Goal: Task Accomplishment & Management: Manage account settings

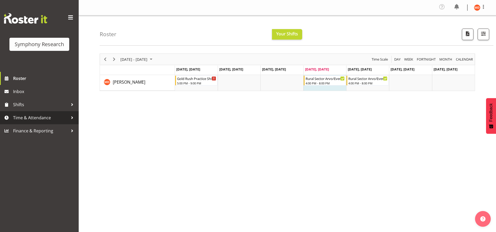
click at [29, 119] on span "Time & Attendance" at bounding box center [40, 118] width 55 height 8
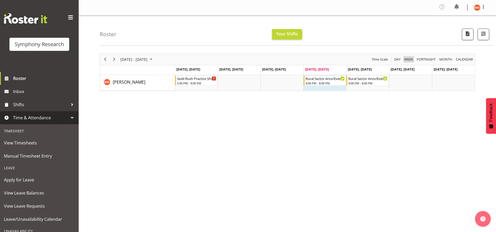
click at [409, 58] on span "Week" at bounding box center [409, 59] width 10 height 7
click at [407, 87] on td "Timeline Week of September 4, 2025" at bounding box center [410, 83] width 43 height 16
click at [113, 59] on span "Next" at bounding box center [114, 59] width 6 height 7
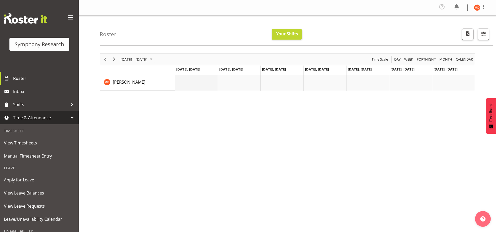
click at [200, 83] on td "Timeline Week of September 11, 2025" at bounding box center [196, 83] width 43 height 16
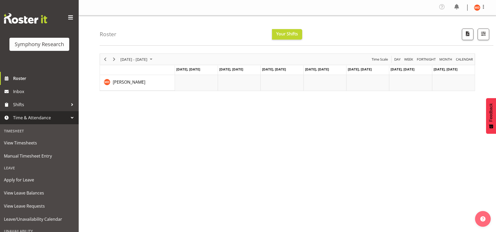
click at [200, 83] on td "Timeline Week of September 11, 2025" at bounding box center [196, 83] width 43 height 16
click at [68, 115] on div at bounding box center [72, 118] width 8 height 8
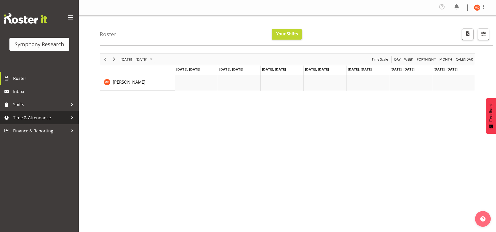
click at [66, 115] on span "Time & Attendance" at bounding box center [40, 118] width 55 height 8
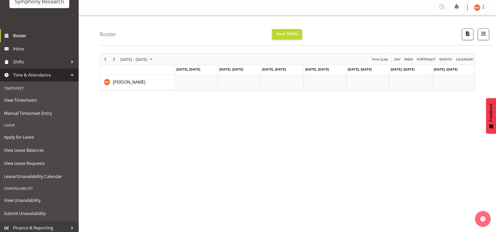
scroll to position [45, 0]
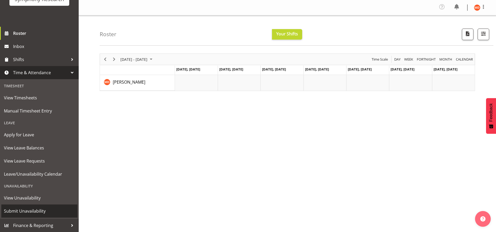
click at [31, 211] on span "Submit Unavailability" at bounding box center [39, 211] width 71 height 8
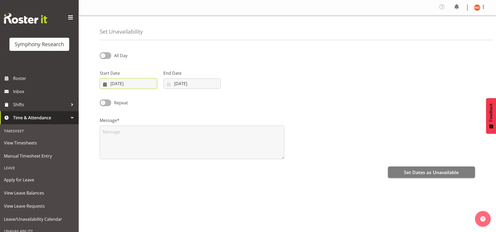
click at [128, 84] on input "[DATE]" at bounding box center [128, 83] width 57 height 10
click at [142, 135] on span "10" at bounding box center [142, 136] width 4 height 5
type input "10/09/2025"
click at [178, 84] on input "04/09/2025" at bounding box center [191, 83] width 57 height 10
click at [207, 136] on span "10" at bounding box center [205, 136] width 4 height 5
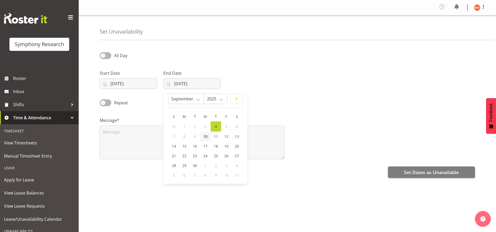
type input "10/09/2025"
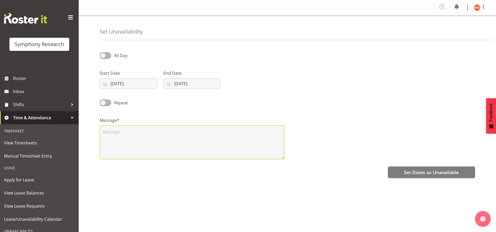
click at [161, 127] on textarea at bounding box center [192, 143] width 185 height 34
click at [133, 135] on textarea "I'm unable on Wednesdays as I have my regular work." at bounding box center [192, 143] width 185 height 34
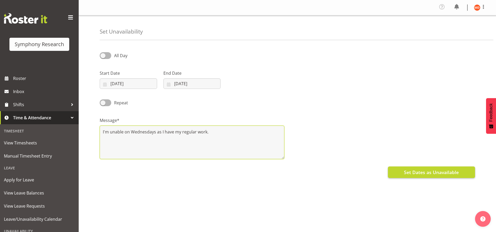
type textarea "I'm unable on Wednesdays as I have my regular work."
click at [398, 171] on button "Set Dates as Unavailable" at bounding box center [431, 173] width 87 height 12
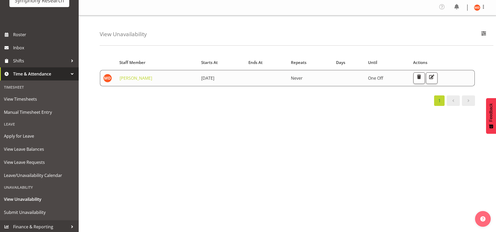
scroll to position [45, 0]
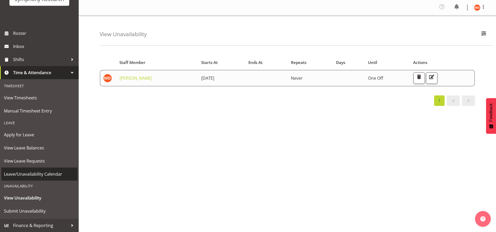
click at [40, 176] on span "Leave/Unavailability Calendar" at bounding box center [39, 174] width 71 height 8
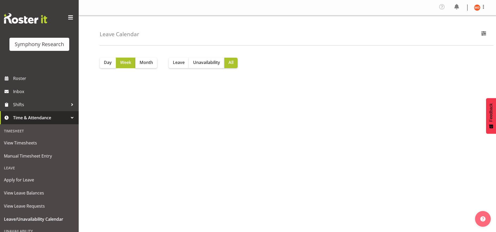
click at [129, 65] on span "Week" at bounding box center [125, 62] width 11 height 6
click at [110, 61] on span "Day" at bounding box center [108, 62] width 8 height 6
click at [145, 65] on span "Month" at bounding box center [146, 62] width 13 height 6
click at [200, 63] on span "Unavailability" at bounding box center [206, 62] width 27 height 6
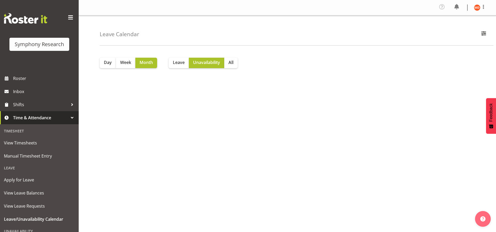
click at [68, 116] on div at bounding box center [72, 118] width 8 height 8
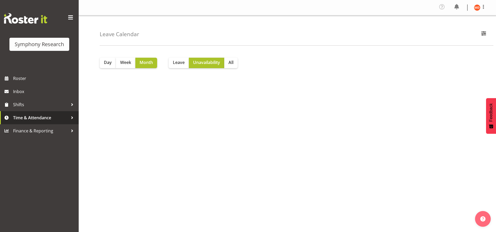
click at [74, 118] on div at bounding box center [72, 118] width 8 height 8
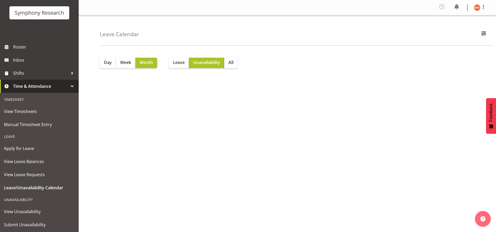
scroll to position [33, 0]
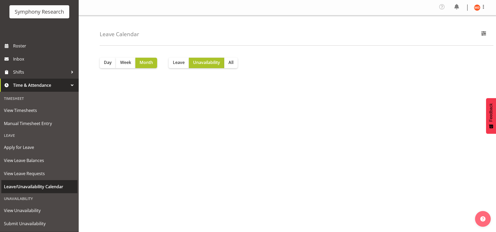
click at [55, 183] on span "Leave/Unavailability Calendar" at bounding box center [39, 187] width 71 height 8
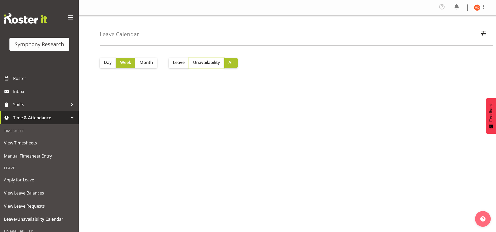
click at [203, 62] on span "Unavailability" at bounding box center [206, 62] width 27 height 6
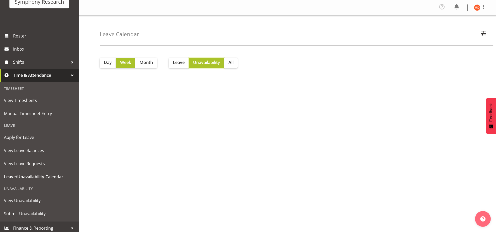
scroll to position [45, 0]
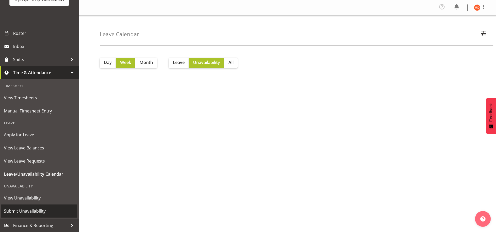
click at [37, 214] on span "Submit Unavailability" at bounding box center [39, 211] width 71 height 8
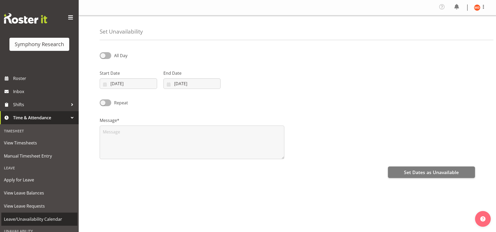
select select "8"
select select "2025"
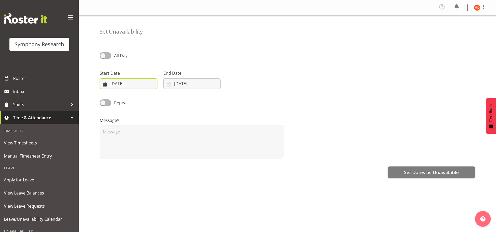
click at [104, 85] on input "[DATE]" at bounding box center [128, 83] width 57 height 10
click at [121, 136] on span "8" at bounding box center [121, 136] width 2 height 5
type input "08/09/2025"
click at [176, 84] on input "04/09/2025" at bounding box center [191, 83] width 57 height 10
click at [196, 137] on span "9" at bounding box center [195, 136] width 2 height 5
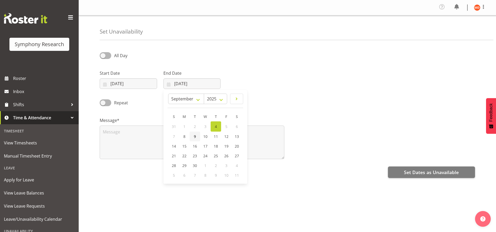
type input "09/09/2025"
click at [131, 83] on input "08/09/2025" at bounding box center [128, 83] width 57 height 10
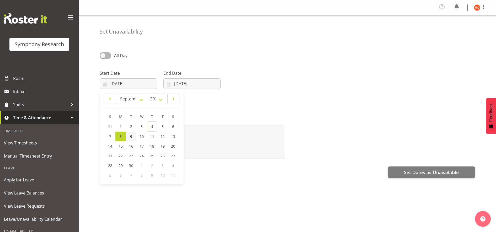
click at [132, 137] on span "9" at bounding box center [131, 136] width 2 height 5
type input "09/09/2025"
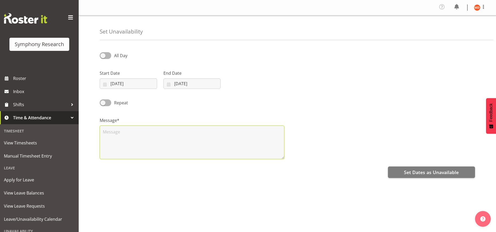
click at [135, 135] on textarea at bounding box center [192, 143] width 185 height 34
click at [122, 134] on textarea at bounding box center [192, 143] width 185 height 34
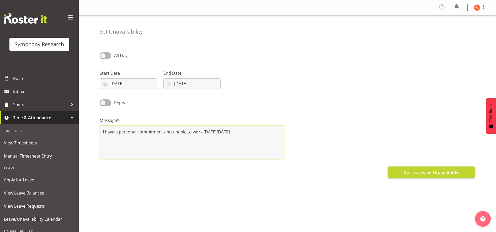
type textarea "I have a personal commitment and unable to work on Tuesday 9th September."
click at [428, 172] on span "Set Dates as Unavailable" at bounding box center [431, 172] width 55 height 7
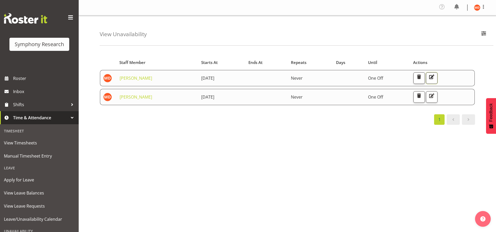
click at [435, 75] on span "button" at bounding box center [431, 76] width 7 height 7
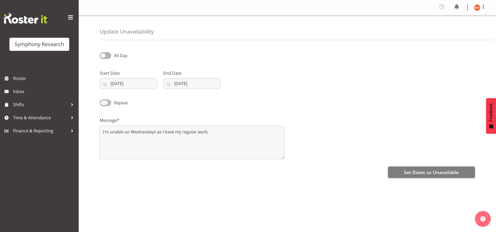
click at [109, 103] on span at bounding box center [106, 102] width 12 height 7
click at [103, 103] on input "Repeat" at bounding box center [101, 102] width 3 height 3
checkbox input "true"
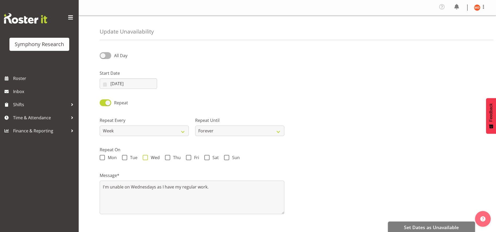
click at [146, 157] on span at bounding box center [145, 157] width 5 height 5
click at [146, 157] on input "Wed" at bounding box center [144, 157] width 3 height 3
checkbox input "true"
click at [108, 56] on span at bounding box center [106, 55] width 12 height 7
click at [103, 56] on input "All Day" at bounding box center [101, 55] width 3 height 3
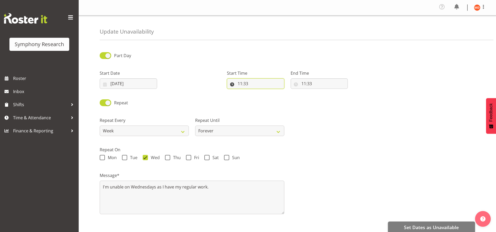
click at [241, 83] on input "11:33" at bounding box center [255, 83] width 57 height 10
click at [206, 74] on div at bounding box center [192, 77] width 64 height 29
click at [104, 55] on span at bounding box center [106, 55] width 12 height 7
click at [103, 55] on input "Part Day" at bounding box center [101, 55] width 3 height 3
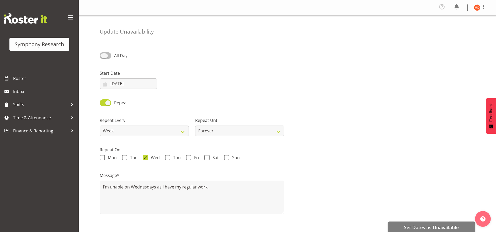
click at [110, 56] on span at bounding box center [106, 55] width 12 height 7
click at [103, 56] on input "All Day" at bounding box center [101, 55] width 3 height 3
click at [105, 54] on span at bounding box center [106, 55] width 12 height 7
click at [103, 54] on input "Part Day" at bounding box center [101, 55] width 3 height 3
checkbox input "false"
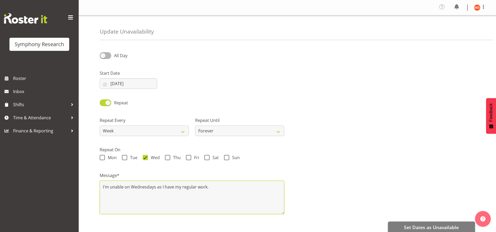
click at [228, 183] on textarea "I'm unable on Wednesdays as I have my regular work." at bounding box center [192, 198] width 185 height 34
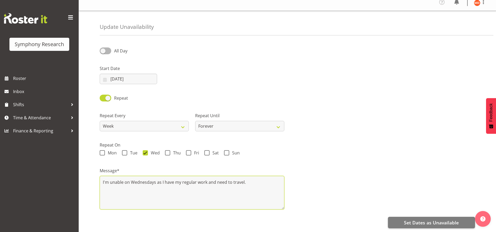
scroll to position [27, 0]
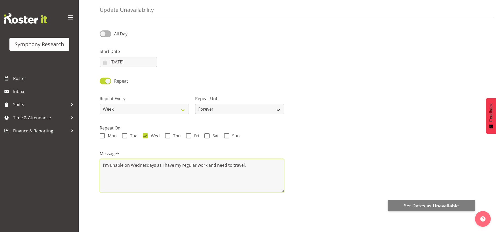
type textarea "I'm unable on Wednesdays as I have my regular work and need to travel."
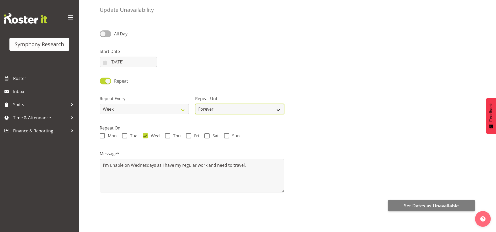
click at [278, 104] on select "Forever On a date" at bounding box center [239, 109] width 89 height 10
click at [337, 126] on label "Repeat On" at bounding box center [287, 128] width 375 height 6
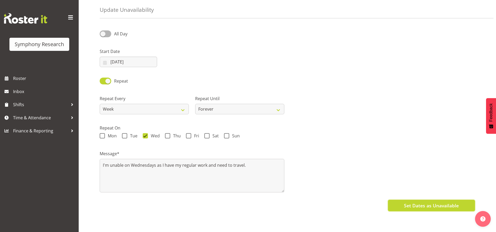
click at [431, 202] on span "Set Dates as Unavailable" at bounding box center [431, 205] width 55 height 7
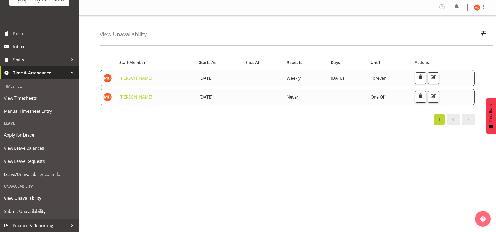
scroll to position [45, 0]
click at [47, 212] on span "Submit Unavailability" at bounding box center [39, 211] width 71 height 8
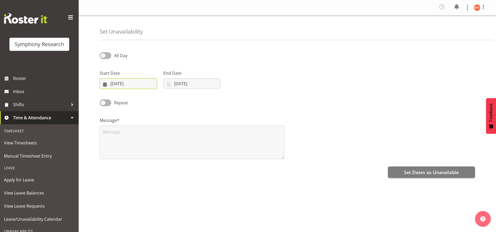
click at [106, 84] on input "[DATE]" at bounding box center [128, 83] width 57 height 10
click at [172, 127] on span "6" at bounding box center [173, 126] width 2 height 5
type input "[DATE]"
click at [171, 82] on input "04/09/2025" at bounding box center [191, 83] width 57 height 10
click at [175, 136] on link "7" at bounding box center [174, 137] width 10 height 10
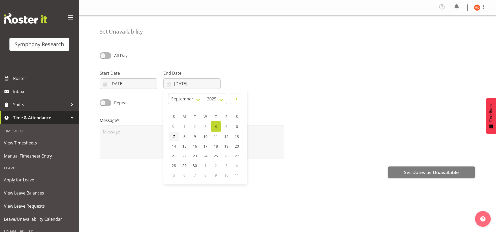
type input "07/09/2025"
click at [110, 102] on span at bounding box center [106, 102] width 12 height 7
click at [103, 102] on input "Repeat" at bounding box center [101, 102] width 3 height 3
checkbox input "true"
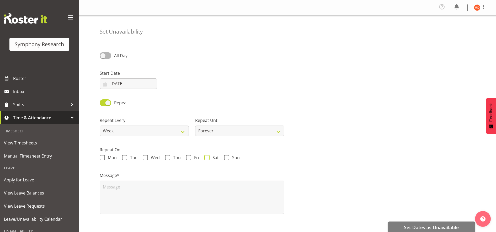
click at [211, 159] on span "Sat" at bounding box center [214, 157] width 9 height 5
click at [208, 159] on input "Sat" at bounding box center [205, 157] width 3 height 3
checkbox input "true"
click at [227, 157] on span at bounding box center [226, 157] width 5 height 5
click at [227, 157] on input "Sun" at bounding box center [225, 157] width 3 height 3
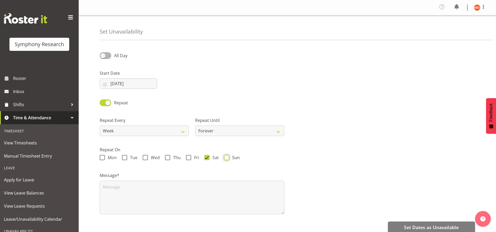
checkbox input "true"
click at [165, 192] on textarea at bounding box center [192, 198] width 185 height 34
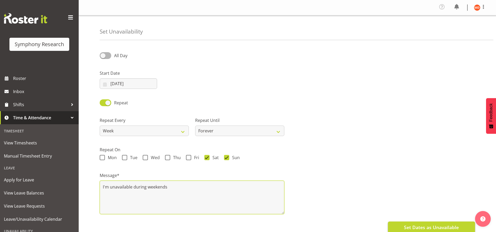
type textarea "I'm unavailable during weekends"
click at [412, 227] on span "Set Dates as Unavailable" at bounding box center [431, 227] width 55 height 7
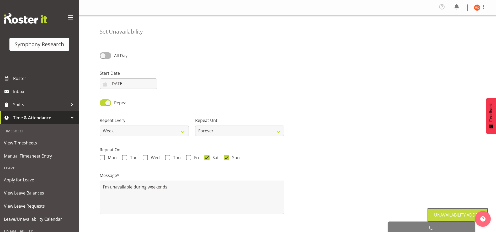
click at [319, 132] on div "Repeat Every Week 2 Weeks 3 Weeks 4 Weeks Month Repeat Until Forever On a date" at bounding box center [288, 124] width 382 height 29
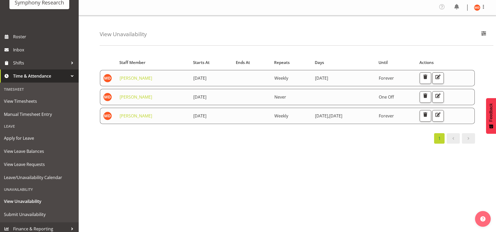
scroll to position [45, 0]
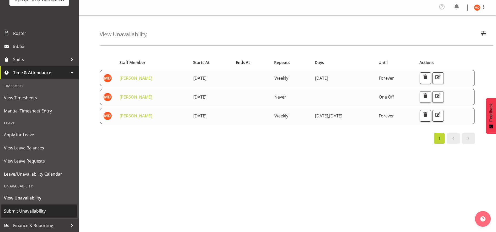
click at [34, 212] on span "Submit Unavailability" at bounding box center [39, 211] width 71 height 8
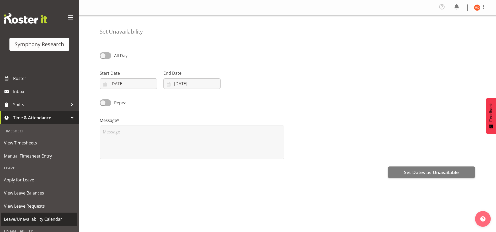
click at [30, 221] on span "Leave/Unavailability Calendar" at bounding box center [39, 219] width 71 height 8
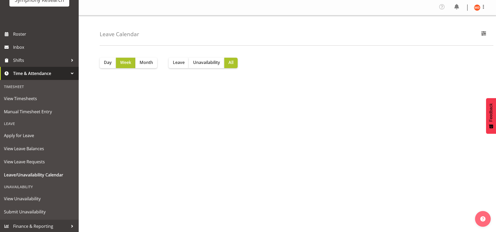
scroll to position [45, 0]
click at [31, 197] on span "View Unavailability" at bounding box center [39, 198] width 71 height 8
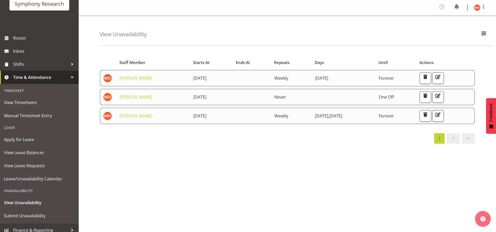
scroll to position [45, 0]
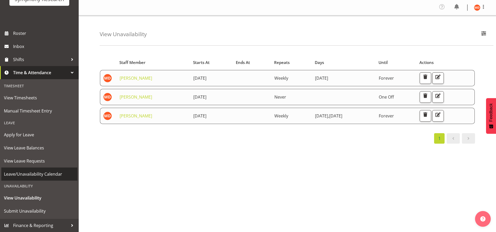
click at [49, 174] on span "Leave/Unavailability Calendar" at bounding box center [39, 174] width 71 height 8
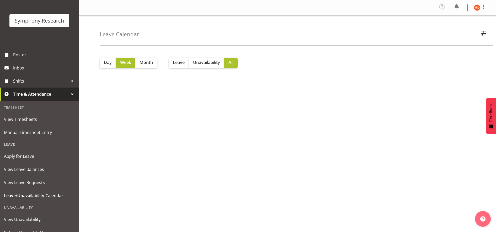
scroll to position [45, 0]
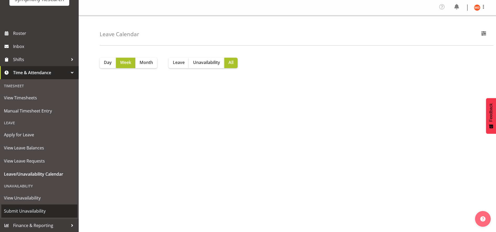
click at [43, 210] on span "Submit Unavailability" at bounding box center [39, 211] width 71 height 8
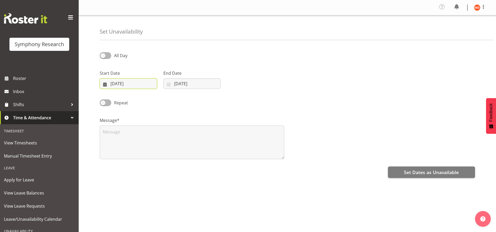
click at [105, 84] on input "04/09/2025" at bounding box center [128, 83] width 57 height 10
click at [120, 136] on span "8" at bounding box center [121, 136] width 2 height 5
type input "08/09/2025"
click at [169, 85] on input "04/09/2025" at bounding box center [191, 83] width 57 height 10
click at [195, 163] on span "30" at bounding box center [195, 165] width 4 height 5
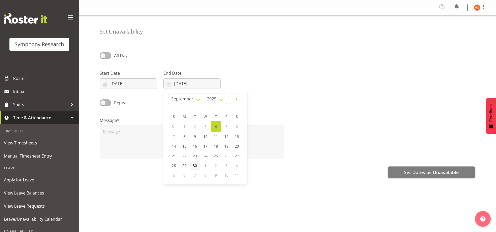
type input "30/09/2025"
drag, startPoint x: 175, startPoint y: 88, endPoint x: 175, endPoint y: 82, distance: 5.5
click at [175, 86] on div "End Date 30/09/2025 January February March April May June July August September…" at bounding box center [192, 77] width 64 height 29
click at [168, 84] on input "30/09/2025" at bounding box center [191, 83] width 57 height 10
click at [108, 104] on span at bounding box center [106, 102] width 12 height 7
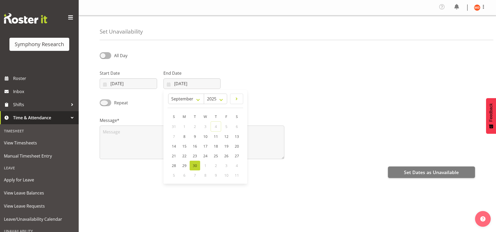
click at [103, 104] on input "Repeat" at bounding box center [101, 102] width 3 height 3
checkbox input "true"
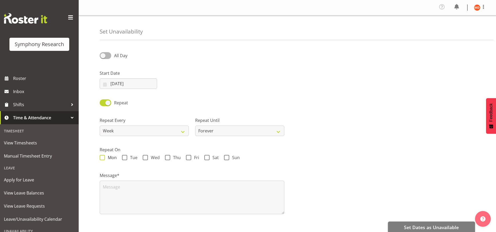
click at [104, 159] on span at bounding box center [102, 157] width 5 height 5
click at [103, 159] on input "Mon" at bounding box center [101, 157] width 3 height 3
checkbox input "true"
click at [129, 159] on span "Tue" at bounding box center [132, 157] width 10 height 5
click at [125, 159] on input "Tue" at bounding box center [123, 157] width 3 height 3
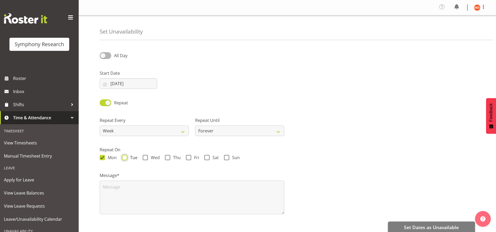
checkbox input "true"
click at [148, 158] on span "Wed" at bounding box center [154, 157] width 12 height 5
click at [146, 158] on input "Wed" at bounding box center [144, 157] width 3 height 3
checkbox input "true"
click at [169, 158] on span at bounding box center [167, 157] width 5 height 5
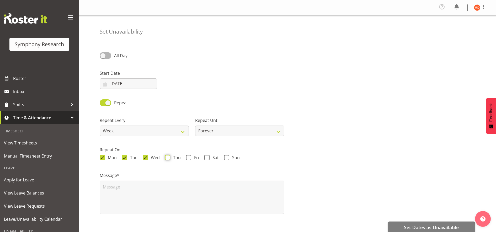
click at [168, 158] on input "Thu" at bounding box center [166, 157] width 3 height 3
checkbox input "true"
click at [188, 158] on span at bounding box center [188, 157] width 5 height 5
click at [188, 158] on input "Fri" at bounding box center [187, 157] width 3 height 3
checkbox input "true"
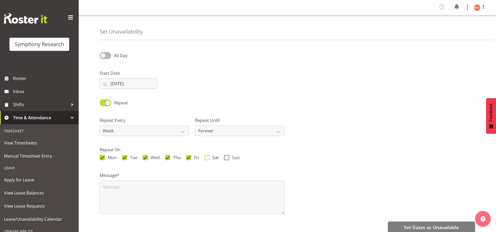
click at [207, 160] on span at bounding box center [206, 157] width 5 height 5
click at [207, 159] on input "Sat" at bounding box center [205, 157] width 3 height 3
checkbox input "true"
click at [229, 159] on span "Sun" at bounding box center [234, 157] width 10 height 5
click at [227, 159] on input "Sun" at bounding box center [225, 157] width 3 height 3
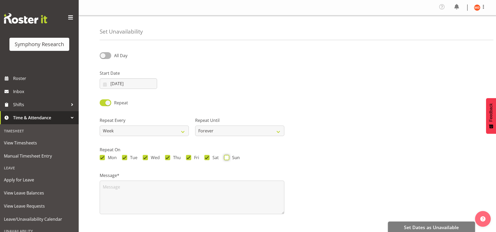
checkbox input "true"
click at [172, 190] on textarea at bounding box center [192, 198] width 185 height 34
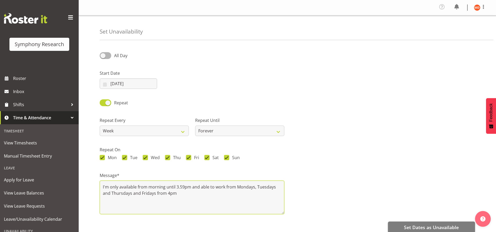
click at [150, 185] on textarea "I'm only available from morning until 3.59pm and able to work from Mondays, Tue…" at bounding box center [192, 198] width 185 height 34
click at [161, 188] on textarea "I'm only available from 4pm and able to work from Mondays, Tuesdays and Thursda…" at bounding box center [192, 198] width 185 height 34
click at [138, 188] on textarea "I'm only available from 4pm and able to work from Mondays, Tuesdays and Thursda…" at bounding box center [192, 198] width 185 height 34
click at [177, 189] on textarea "I'm only available to work from 4pm and able to work from Mondays, Tuesdays and…" at bounding box center [192, 198] width 185 height 34
click at [118, 195] on textarea "I'm only available to work from 4pm weekdays Mondays, Tuesdays and Thursdays an…" at bounding box center [192, 198] width 185 height 34
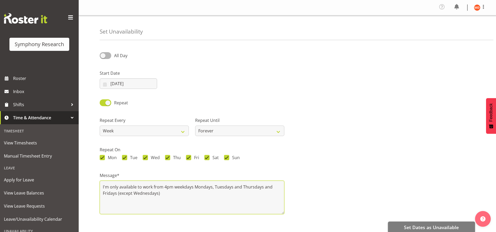
click at [104, 186] on textarea "I'm only available to work from 4pm weekdays Mondays, Tuesdays and Thursdays an…" at bounding box center [192, 198] width 185 height 34
click at [264, 188] on textarea "Currently, I'm only available to work from 4pm weekdays Mondays, Tuesdays and T…" at bounding box center [192, 198] width 185 height 34
click at [173, 194] on textarea "Currently, I'm only available to work from 4pm weekdays Mondays, Tuesdays, Thur…" at bounding box center [192, 198] width 185 height 34
type textarea "Currently, I'm only available to work from 4pm weekdays Mondays, Tuesdays, Thur…"
click at [109, 56] on span at bounding box center [106, 55] width 12 height 7
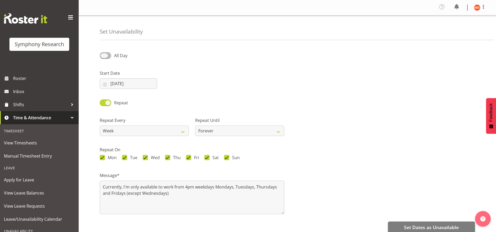
click at [103, 56] on input "All Day" at bounding box center [101, 55] width 3 height 3
checkbox input "true"
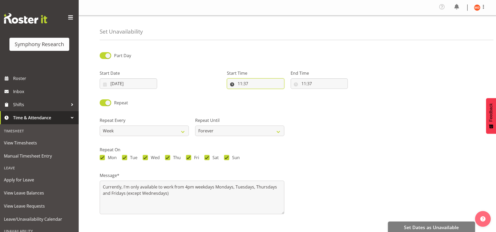
click at [241, 83] on input "11:37" at bounding box center [255, 83] width 57 height 10
click at [263, 97] on select "00 01 02 03 04 05 06 07 08 09 10 11 12 13 14 15 16 17 18 19 20 21 22 23" at bounding box center [263, 97] width 12 height 10
select select "16"
click at [257, 92] on select "00 01 02 03 04 05 06 07 08 09 10 11 12 13 14 15 16 17 18 19 20 21 22 23" at bounding box center [263, 97] width 12 height 10
type input "16:37"
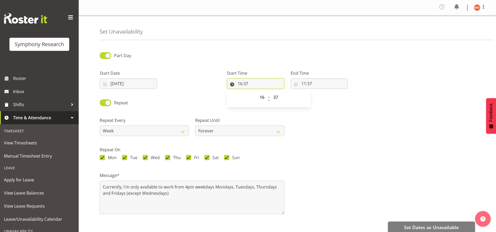
click at [246, 84] on input "16:37" at bounding box center [255, 83] width 57 height 10
click at [248, 84] on input "16:37" at bounding box center [255, 83] width 57 height 10
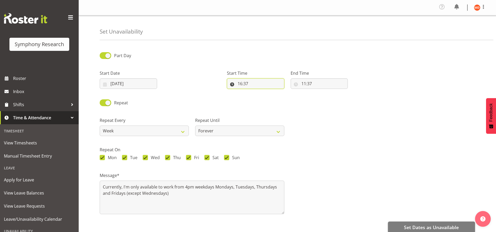
click at [245, 84] on input "16:37" at bounding box center [255, 83] width 57 height 10
click at [275, 98] on select "00 01 02 03 04 05 06 07 08 09 10 11 12 13 14 15 16 17 18 19 20 21 22 23 24 25 2…" at bounding box center [276, 97] width 12 height 10
select select "0"
click at [270, 92] on select "00 01 02 03 04 05 06 07 08 09 10 11 12 13 14 15 16 17 18 19 20 21 22 23 24 25 2…" at bounding box center [276, 97] width 12 height 10
type input "16:00"
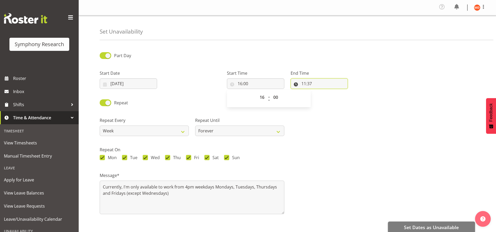
click at [305, 83] on input "11:37" at bounding box center [319, 83] width 57 height 10
click at [303, 82] on input "11:37" at bounding box center [319, 83] width 57 height 10
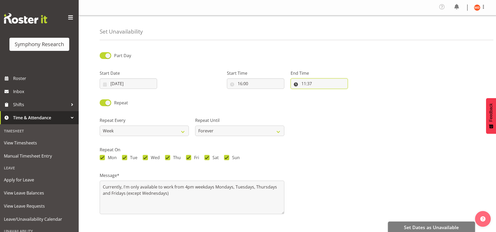
click at [303, 82] on input "11:37" at bounding box center [319, 83] width 57 height 10
drag, startPoint x: 303, startPoint y: 82, endPoint x: 308, endPoint y: 83, distance: 5.3
click at [308, 83] on input "11:37" at bounding box center [319, 83] width 57 height 10
drag, startPoint x: 308, startPoint y: 83, endPoint x: 325, endPoint y: 96, distance: 21.2
click at [325, 96] on select "00 01 02 03 04 05 06 07 08 09 10 11 12 13 14 15 16 17 18 19 20 21 22 23" at bounding box center [327, 97] width 12 height 10
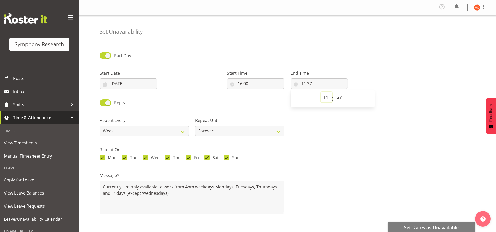
select select "21"
click at [321, 92] on select "00 01 02 03 04 05 06 07 08 09 10 11 12 13 14 15 16 17 18 19 20 21 22 23" at bounding box center [327, 97] width 12 height 10
type input "21:37"
click at [310, 82] on input "21:37" at bounding box center [319, 83] width 57 height 10
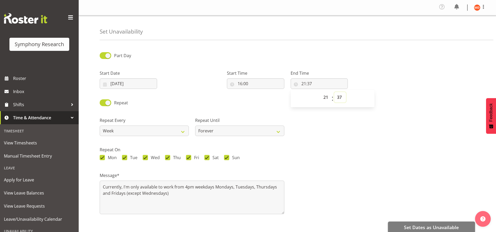
click at [340, 97] on select "00 01 02 03 04 05 06 07 08 09 10 11 12 13 14 15 16 17 18 19 20 21 22 23 24 25 2…" at bounding box center [340, 97] width 12 height 10
select select "0"
click at [334, 92] on select "00 01 02 03 04 05 06 07 08 09 10 11 12 13 14 15 16 17 18 19 20 21 22 23 24 25 2…" at bounding box center [340, 97] width 12 height 10
type input "21:00"
click at [239, 83] on input "16:00" at bounding box center [255, 83] width 57 height 10
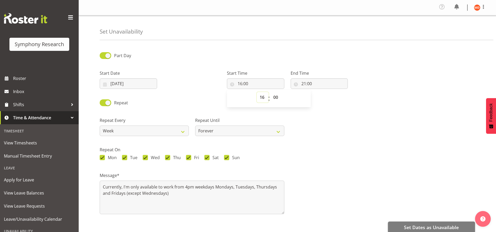
click at [261, 98] on select "00 01 02 03 04 05 06 07 08 09 10 11 12 13 14 15 16 17 18 19 20 21 22 23" at bounding box center [263, 97] width 12 height 10
select select "8"
click at [257, 92] on select "00 01 02 03 04 05 06 07 08 09 10 11 12 13 14 15 16 17 18 19 20 21 22 23" at bounding box center [263, 97] width 12 height 10
type input "08:00"
click at [303, 83] on input "21:00" at bounding box center [319, 83] width 57 height 10
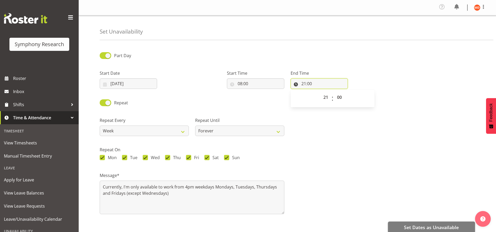
click at [303, 83] on input "21:00" at bounding box center [319, 83] width 57 height 10
drag, startPoint x: 303, startPoint y: 83, endPoint x: 324, endPoint y: 97, distance: 25.6
click at [324, 97] on select "00 01 02 03 04 05 06 07 08 09 10 11 12 13 14 15 16 17 18 19 20 21 22 23" at bounding box center [327, 97] width 12 height 10
select select "15"
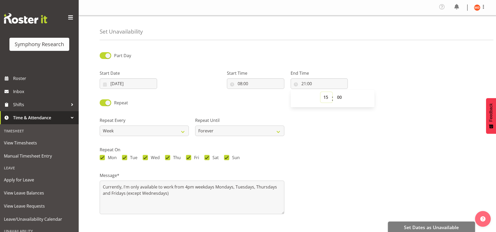
click at [321, 92] on select "00 01 02 03 04 05 06 07 08 09 10 11 12 13 14 15 16 17 18 19 20 21 22 23" at bounding box center [327, 97] width 12 height 10
type input "15:00"
click at [308, 83] on input "15:00" at bounding box center [319, 83] width 57 height 10
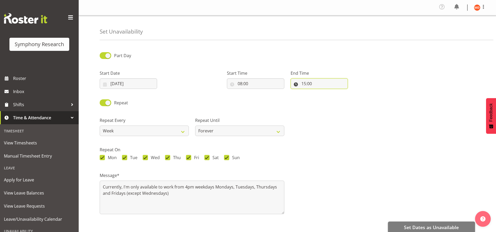
click at [309, 84] on input "15:00" at bounding box center [319, 83] width 57 height 10
click at [339, 97] on select "00 01 02 03 04 05 06 07 08 09 10 11 12 13 14 15 16 17 18 19 20 21 22 23 24 25 2…" at bounding box center [340, 97] width 12 height 10
select select "59"
click at [334, 92] on select "00 01 02 03 04 05 06 07 08 09 10 11 12 13 14 15 16 17 18 19 20 21 22 23 24 25 2…" at bounding box center [340, 97] width 12 height 10
type input "15:59"
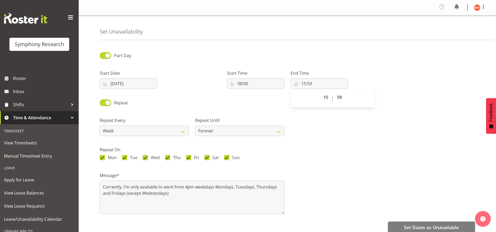
click at [318, 119] on div "Repeat Every Week 2 Weeks 3 Weeks 4 Weeks Month Repeat Until Forever On a date" at bounding box center [288, 124] width 382 height 29
click at [431, 227] on span "Set Dates as Unavailable" at bounding box center [431, 227] width 55 height 7
